Goal: Task Accomplishment & Management: Manage account settings

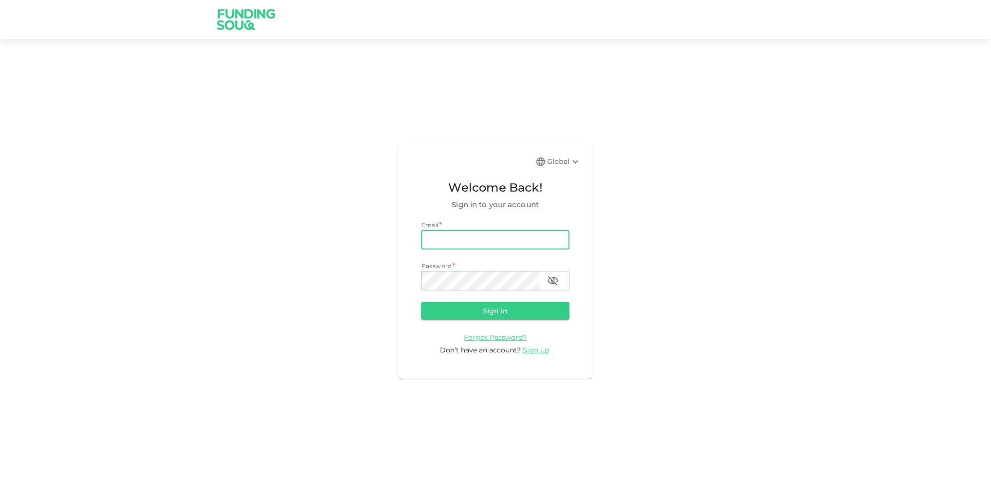
click at [454, 244] on input "email" at bounding box center [495, 240] width 148 height 20
type input "[EMAIL_ADDRESS][DOMAIN_NAME]"
click at [473, 267] on div "Password *" at bounding box center [495, 266] width 148 height 10
click at [421, 302] on button "Sign in" at bounding box center [495, 311] width 148 height 18
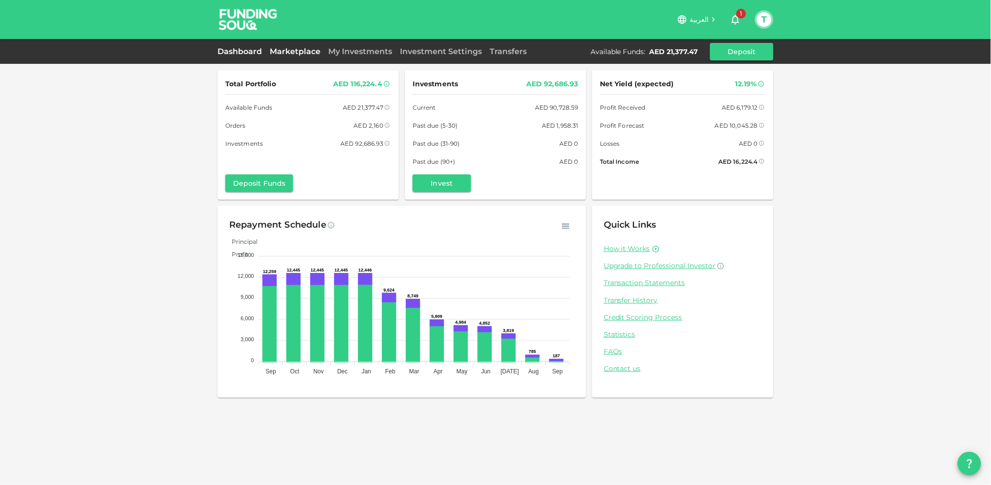
click at [290, 49] on link "Marketplace" at bounding box center [295, 51] width 59 height 9
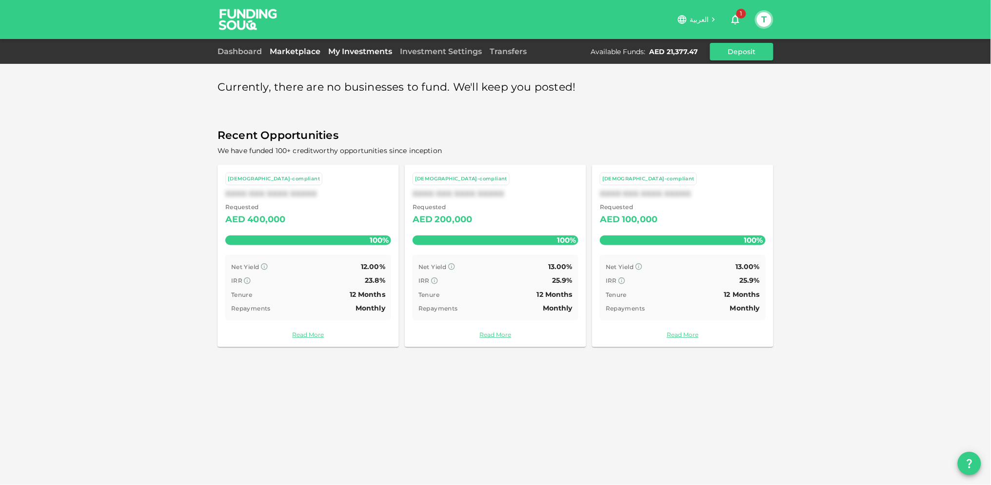
click at [347, 48] on link "My Investments" at bounding box center [360, 51] width 72 height 9
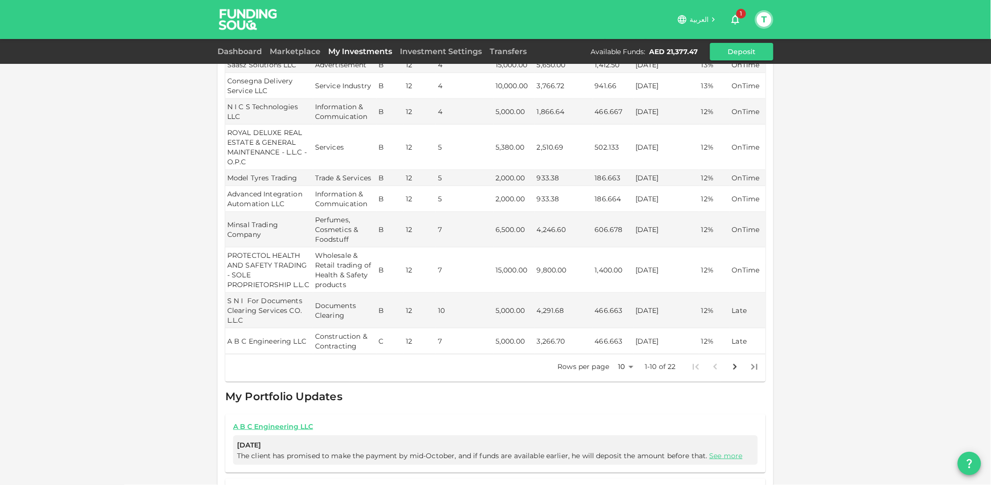
scroll to position [271, 0]
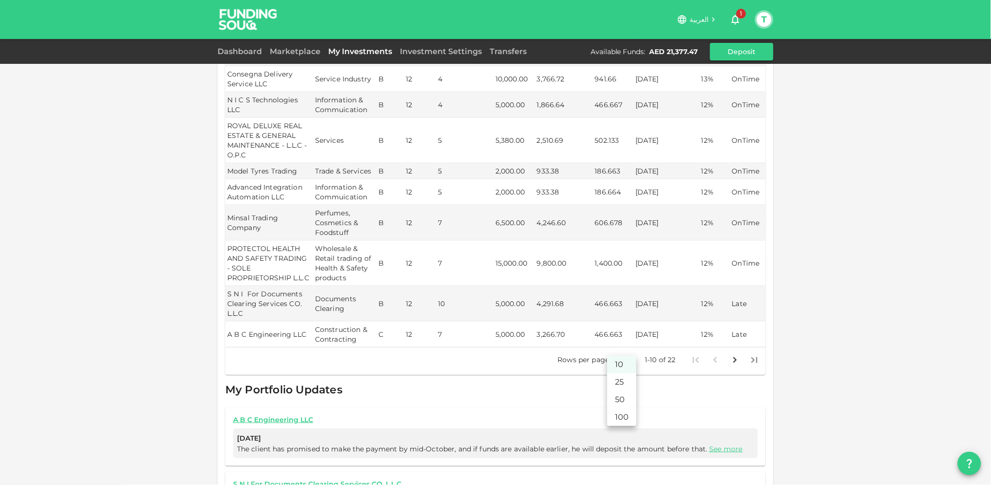
click at [628, 348] on body "العربية 1 T Dashboard Marketplace My Investments Investment Settings Transfers …" at bounding box center [495, 242] width 991 height 485
click at [615, 375] on li "25" at bounding box center [621, 382] width 29 height 18
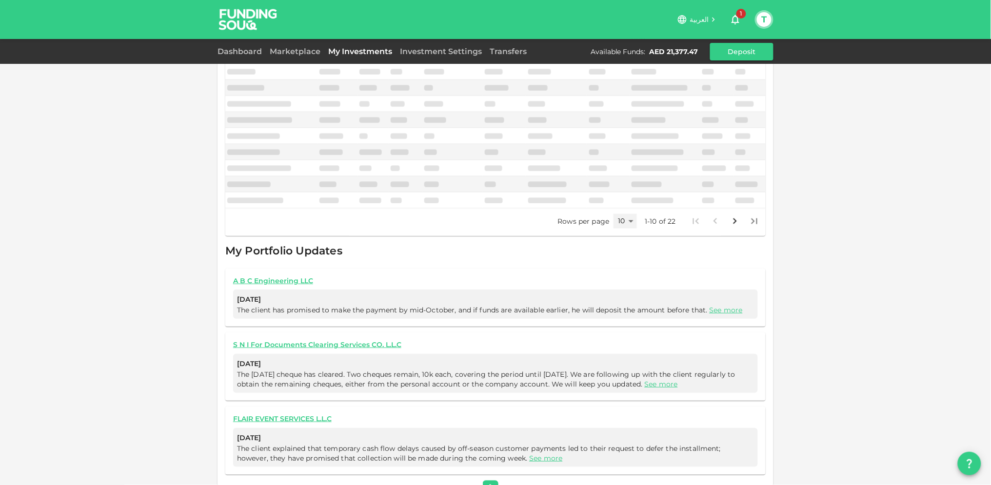
scroll to position [268, 0]
type input "25"
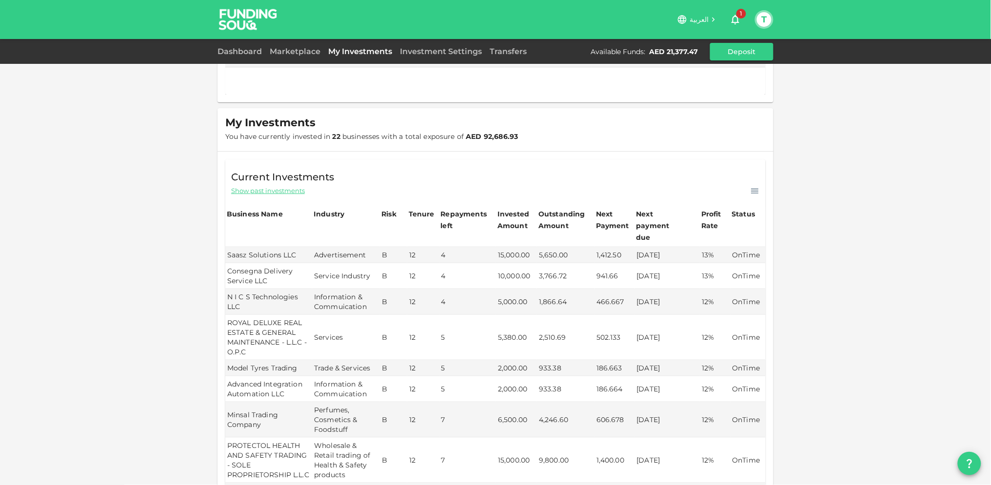
scroll to position [0, 0]
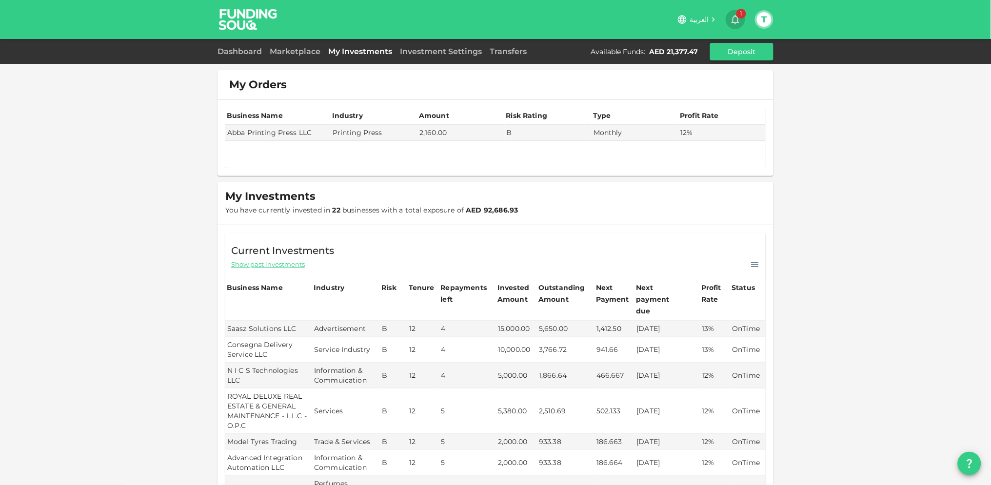
click at [735, 15] on icon "button" at bounding box center [735, 20] width 12 height 12
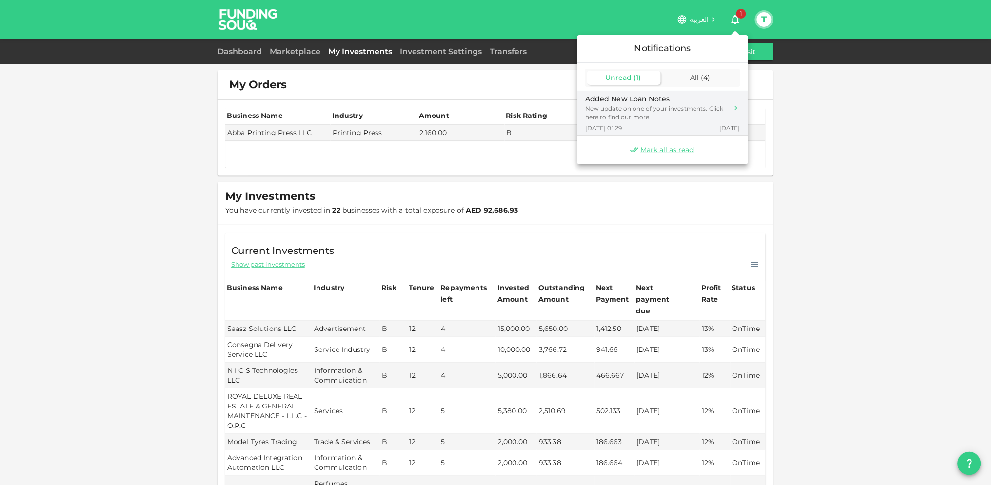
click at [625, 98] on div "Added New Loan Notes" at bounding box center [656, 99] width 143 height 10
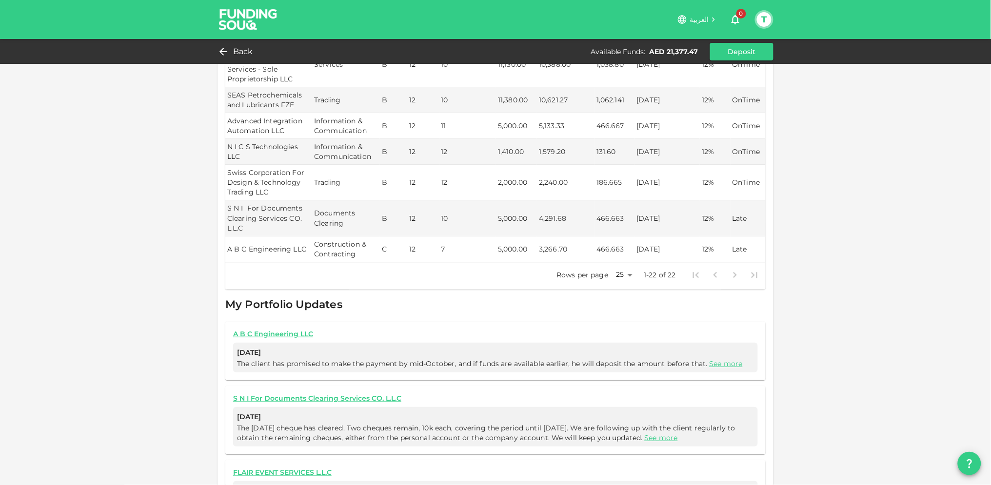
scroll to position [751, 0]
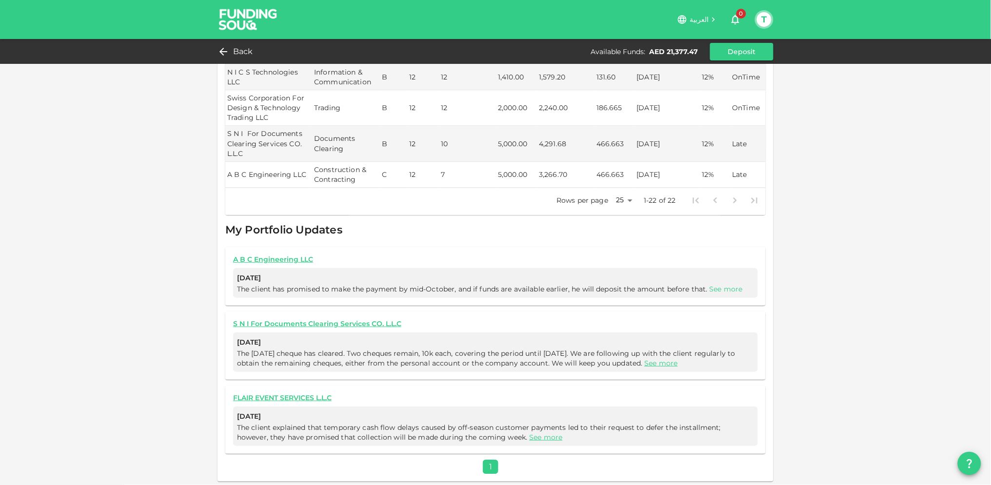
click at [729, 285] on link "See more" at bounding box center [725, 289] width 33 height 9
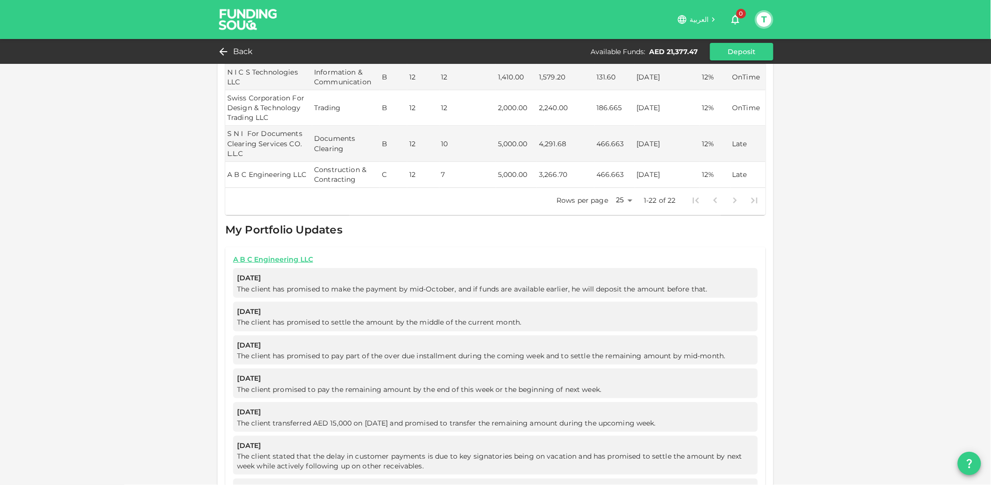
click at [611, 289] on span "The client has promised to make the payment by mid-October, and if funds are av…" at bounding box center [474, 289] width 474 height 9
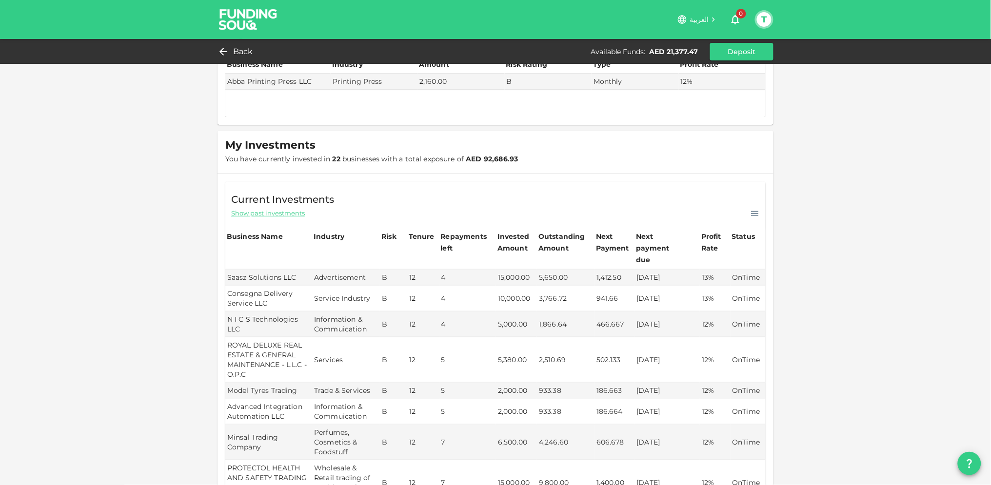
scroll to position [0, 0]
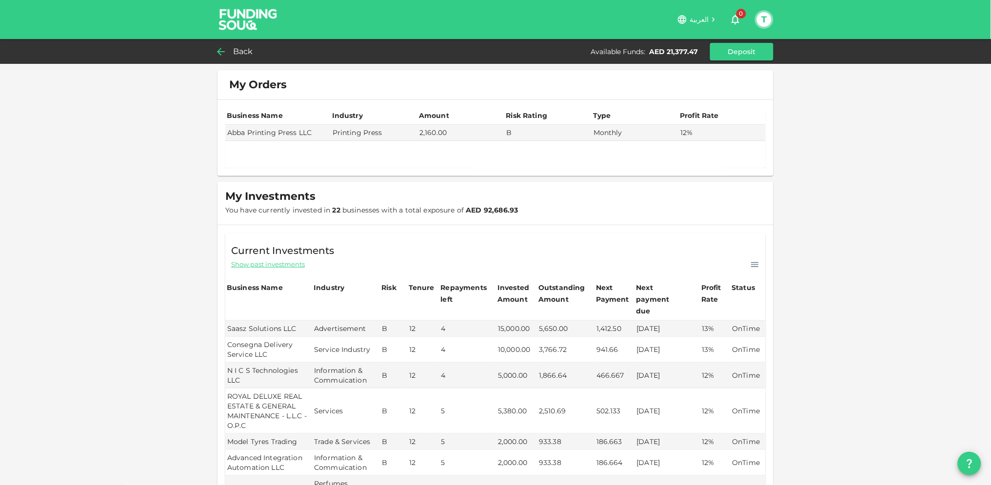
click at [234, 49] on span "Back" at bounding box center [243, 52] width 20 height 14
click at [234, 49] on link "Dashboard" at bounding box center [241, 51] width 48 height 9
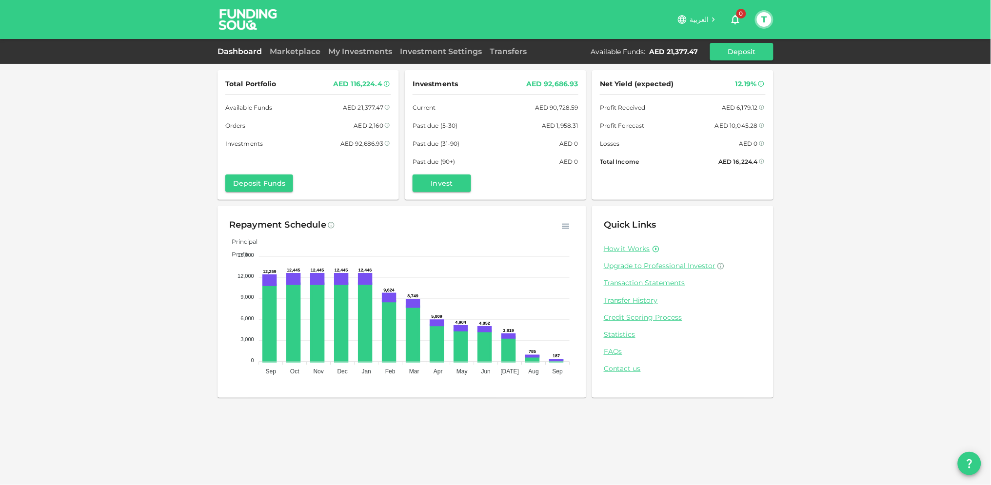
click at [758, 20] on button "T" at bounding box center [764, 19] width 15 height 15
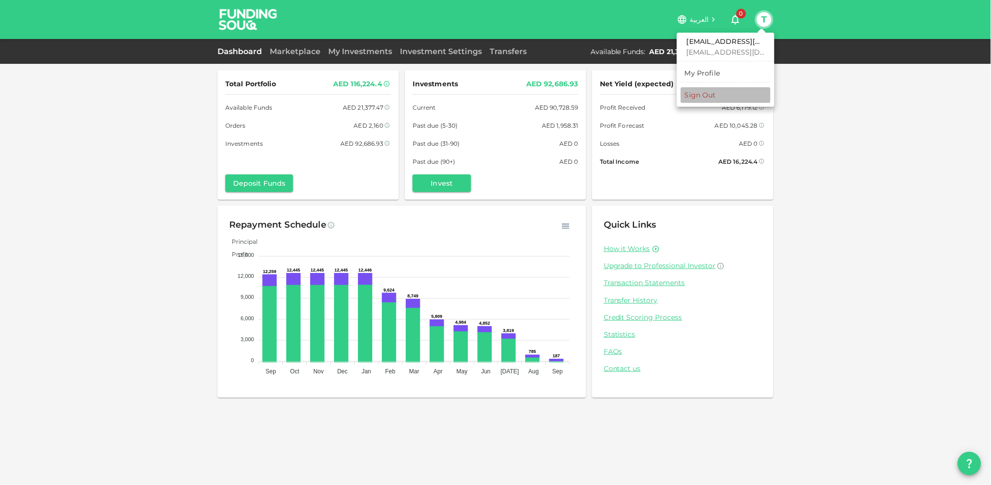
click at [693, 90] on div "Sign Out" at bounding box center [700, 95] width 31 height 10
